Goal: Task Accomplishment & Management: Use online tool/utility

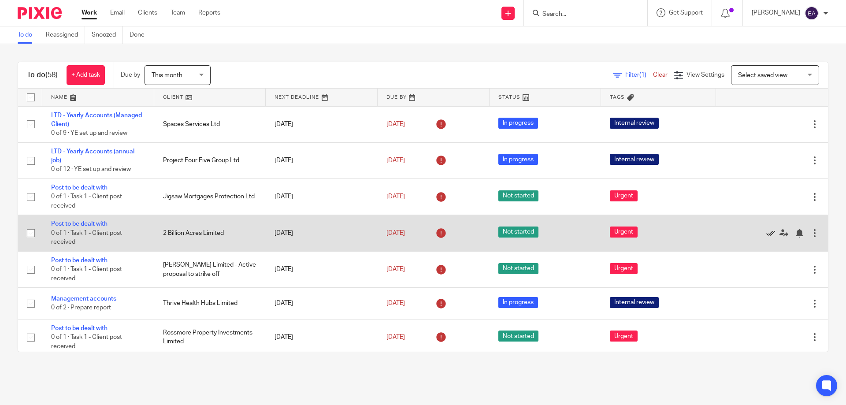
click at [766, 233] on icon at bounding box center [770, 233] width 9 height 9
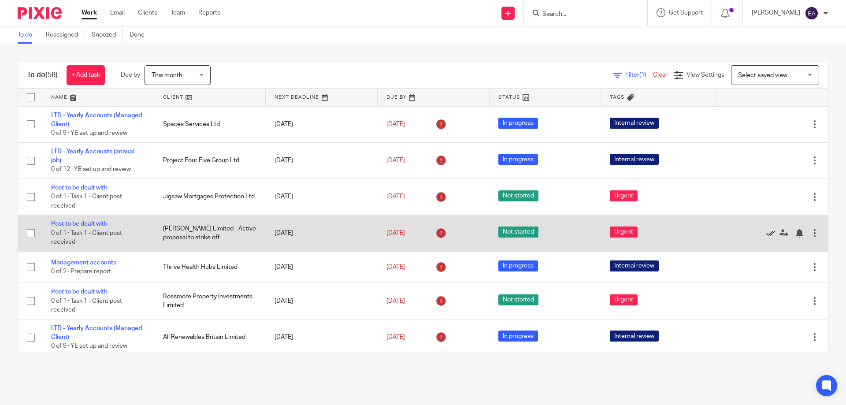
click at [766, 233] on icon at bounding box center [770, 233] width 9 height 9
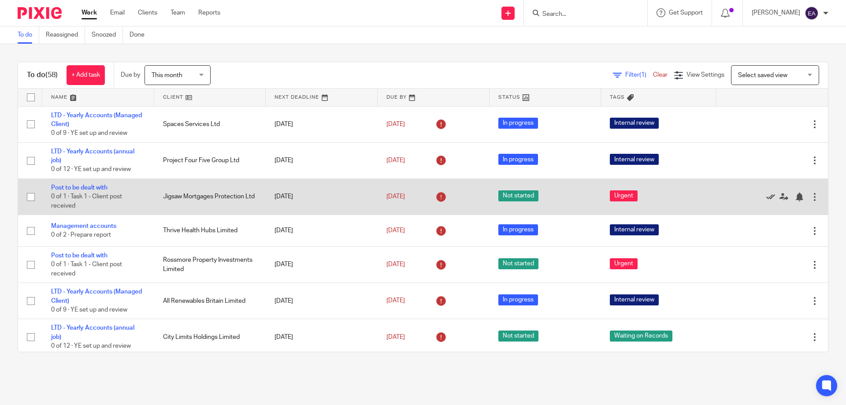
click at [766, 196] on icon at bounding box center [770, 196] width 9 height 9
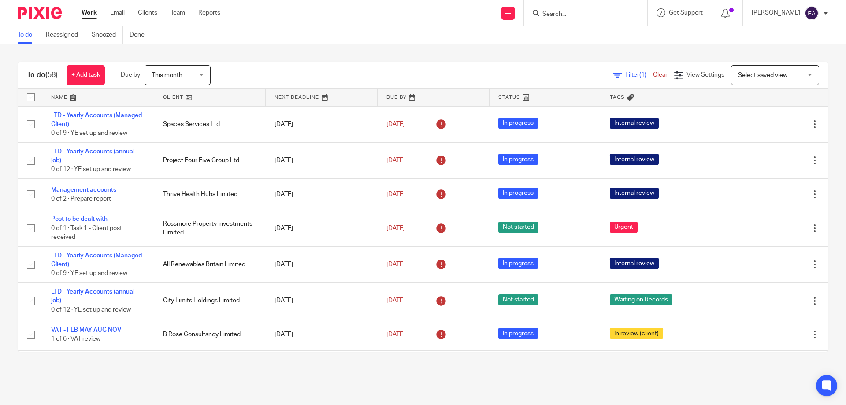
click at [620, 11] on input "Search" at bounding box center [580, 15] width 79 height 8
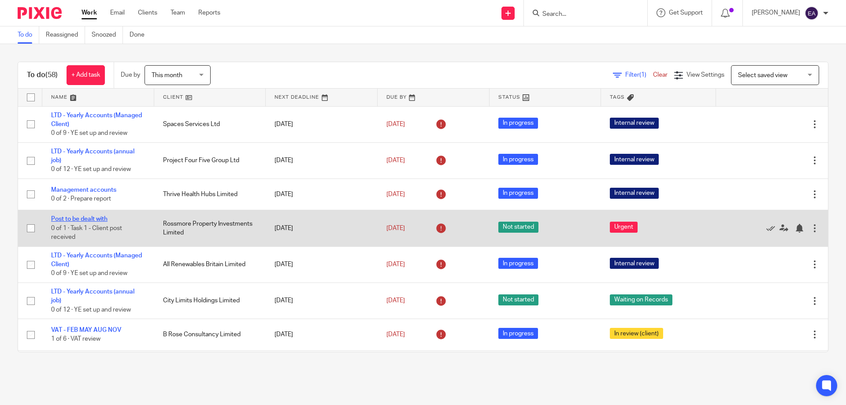
click at [101, 217] on link "Post to be dealt with" at bounding box center [79, 219] width 56 height 6
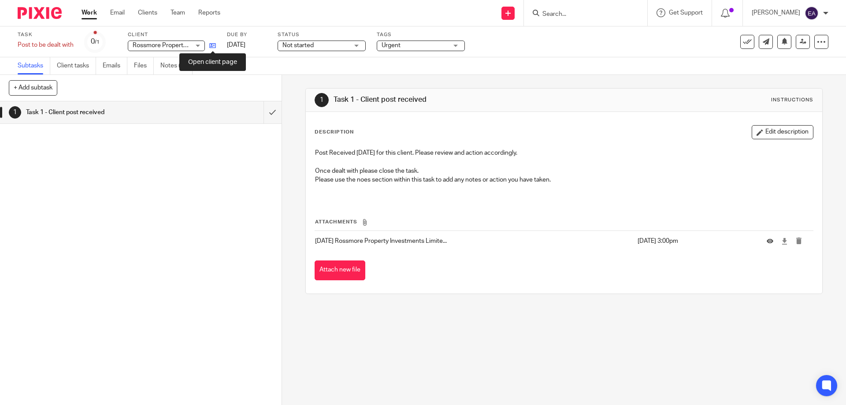
click at [213, 46] on icon at bounding box center [212, 45] width 7 height 7
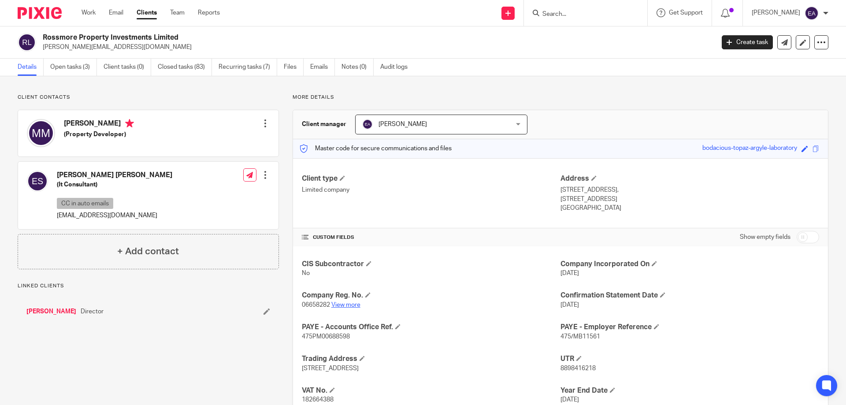
click at [351, 303] on link "View more" at bounding box center [345, 305] width 29 height 6
